Goal: Complete application form

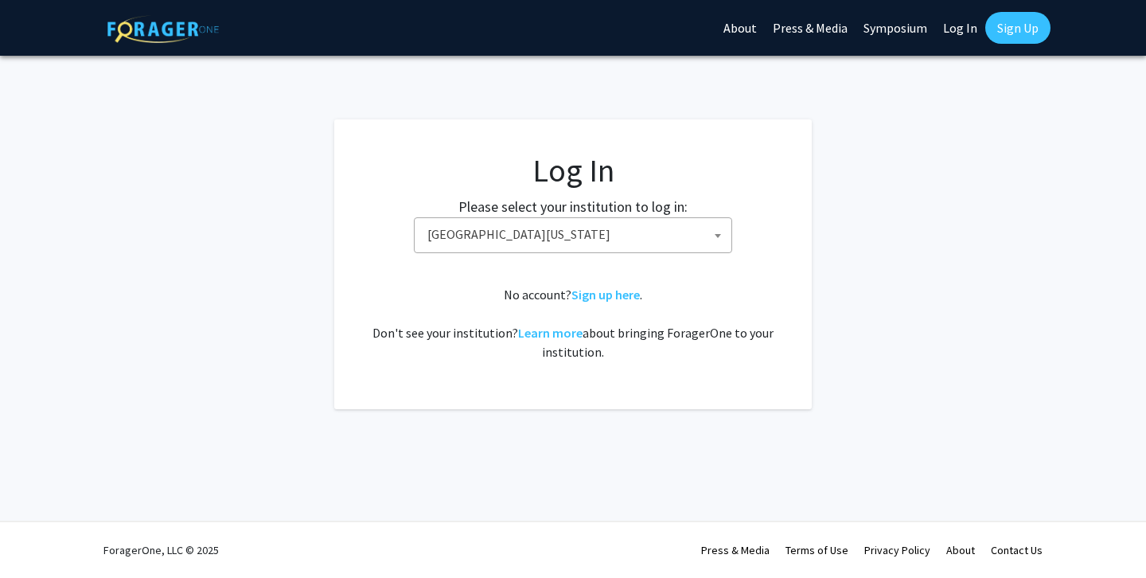
select select "31"
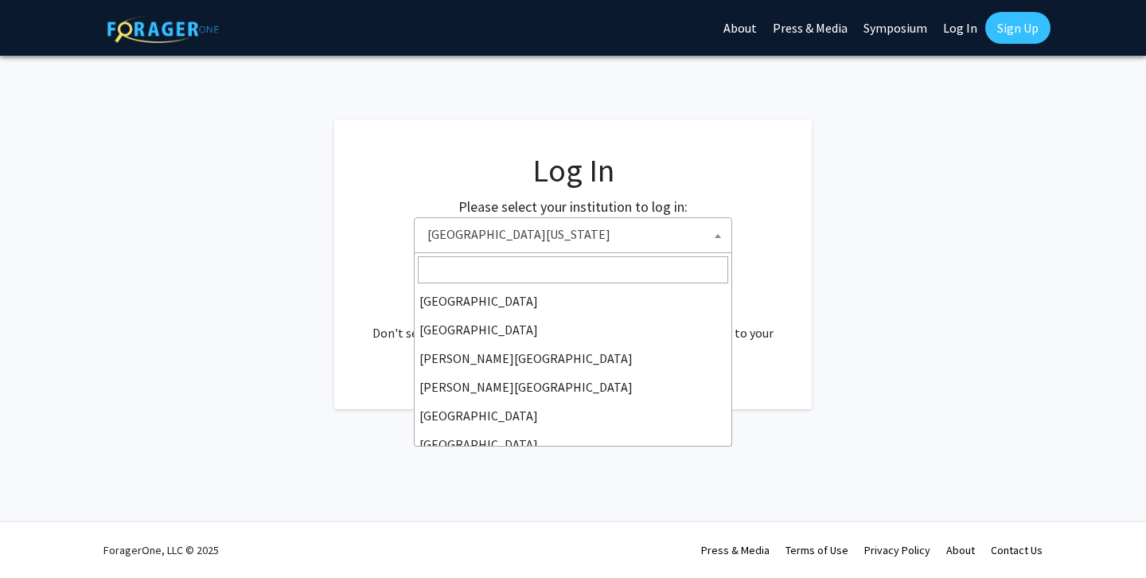
click at [567, 238] on span "University of Maryland" at bounding box center [576, 234] width 310 height 33
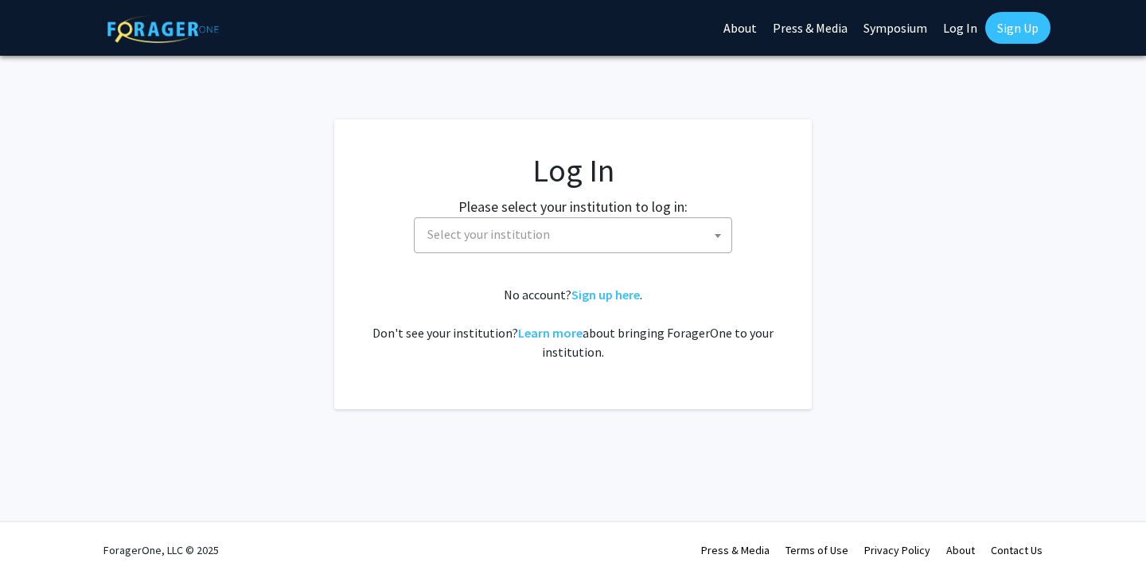
select select
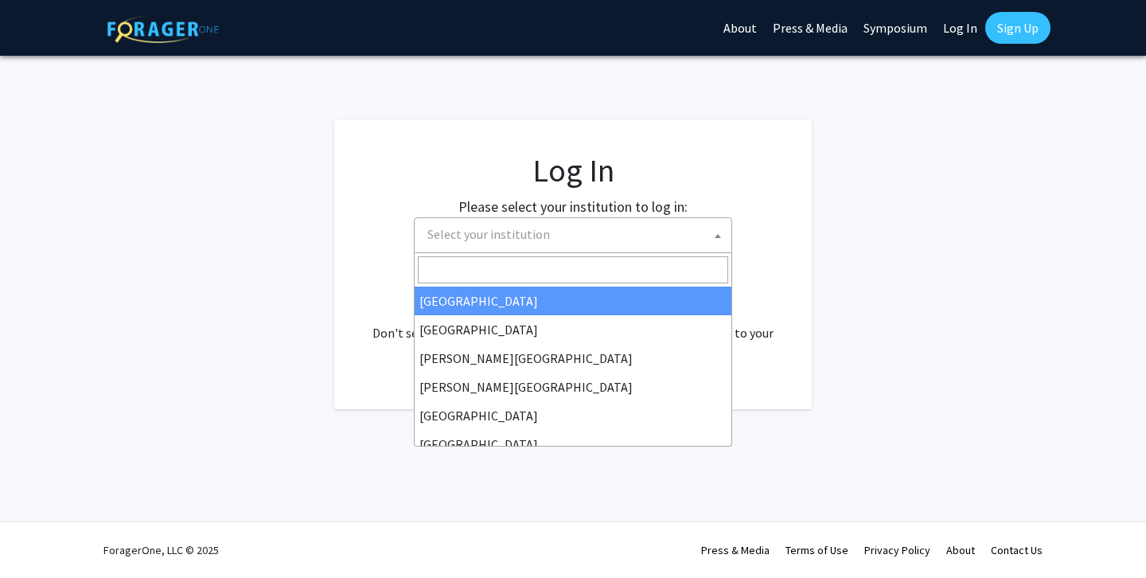
click at [570, 230] on span "Select your institution" at bounding box center [576, 234] width 310 height 33
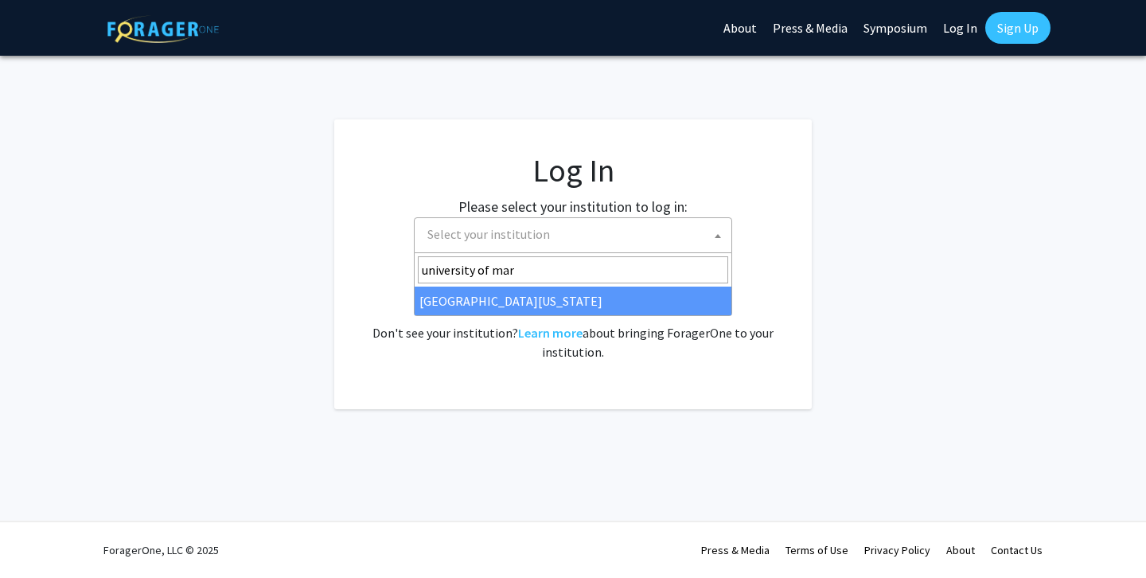
type input "university of mar"
select select "31"
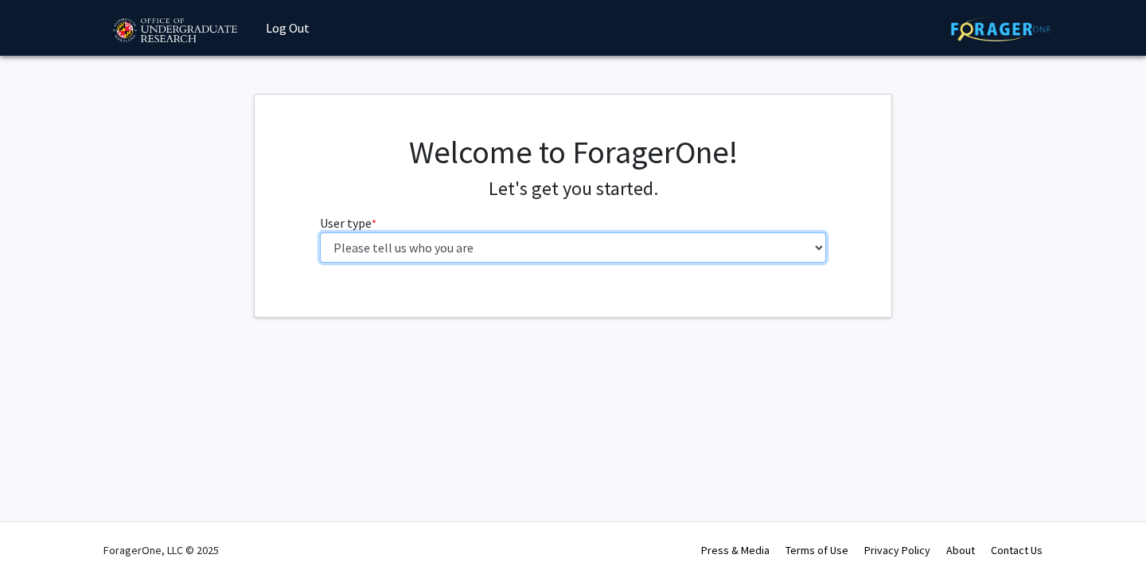
click at [477, 243] on select "Please tell us who you are Undergraduate Student Master's Student Doctoral Cand…" at bounding box center [573, 247] width 507 height 30
select select "1: undergrad"
click at [320, 232] on select "Please tell us who you are Undergraduate Student Master's Student Doctoral Cand…" at bounding box center [573, 247] width 507 height 30
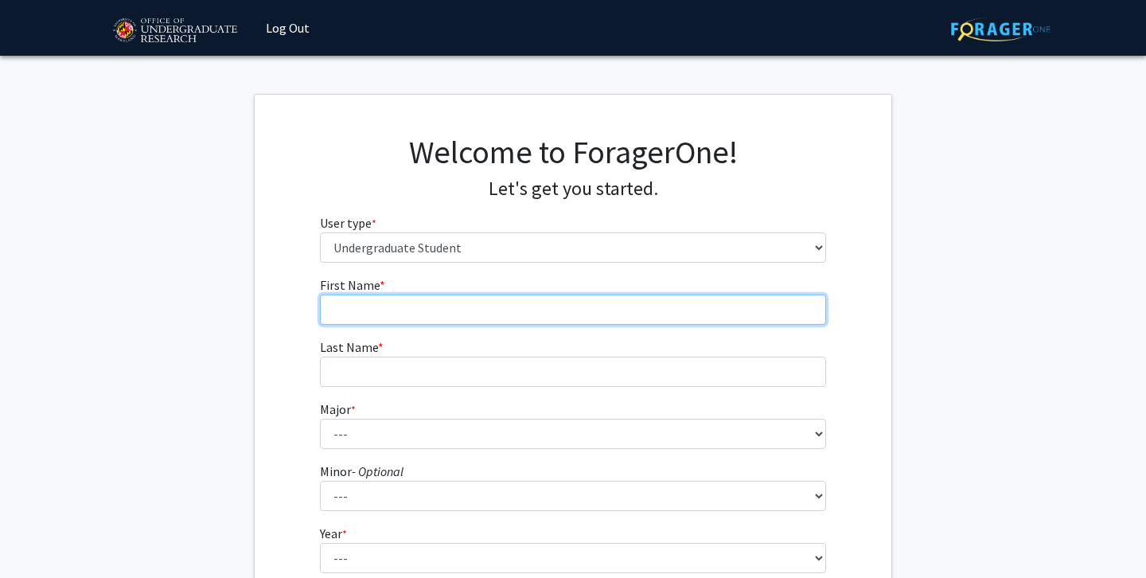
click at [428, 294] on input "First Name * required" at bounding box center [573, 309] width 507 height 30
